Goal: Transaction & Acquisition: Purchase product/service

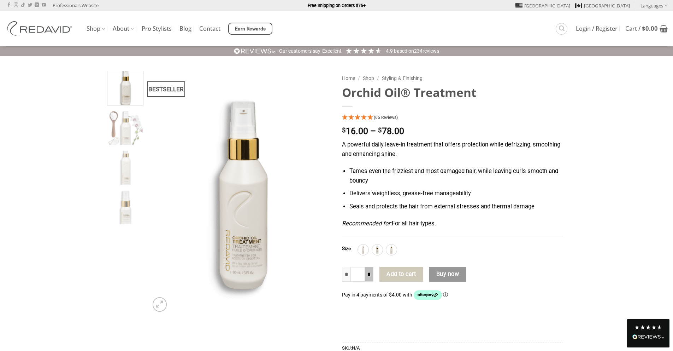
click at [368, 273] on input "*" at bounding box center [369, 273] width 8 height 15
type input "*"
click at [452, 274] on button "Buy now" at bounding box center [447, 273] width 37 height 15
click at [405, 273] on button "Add to cart" at bounding box center [401, 273] width 44 height 15
